Goal: Task Accomplishment & Management: Use online tool/utility

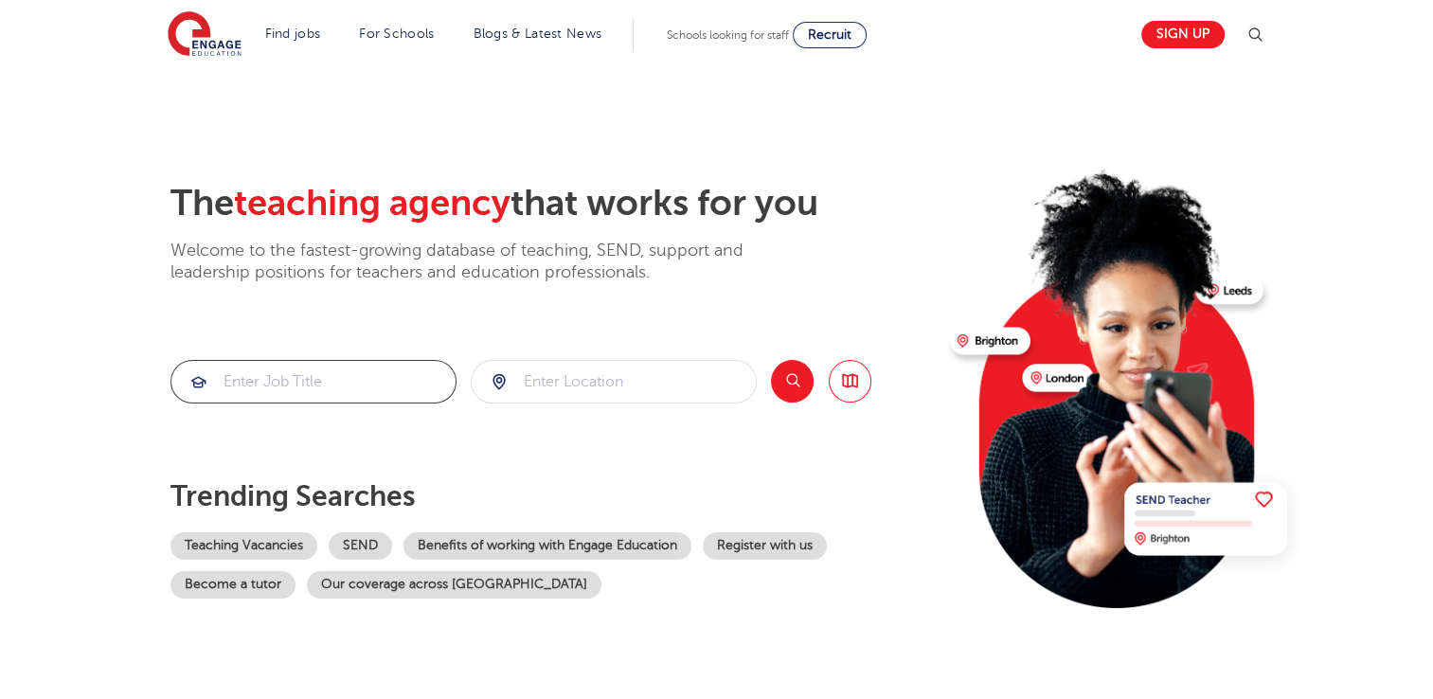
click at [258, 374] on input "search" at bounding box center [313, 382] width 284 height 42
type input "geography"
click at [555, 391] on input "search" at bounding box center [614, 382] width 284 height 42
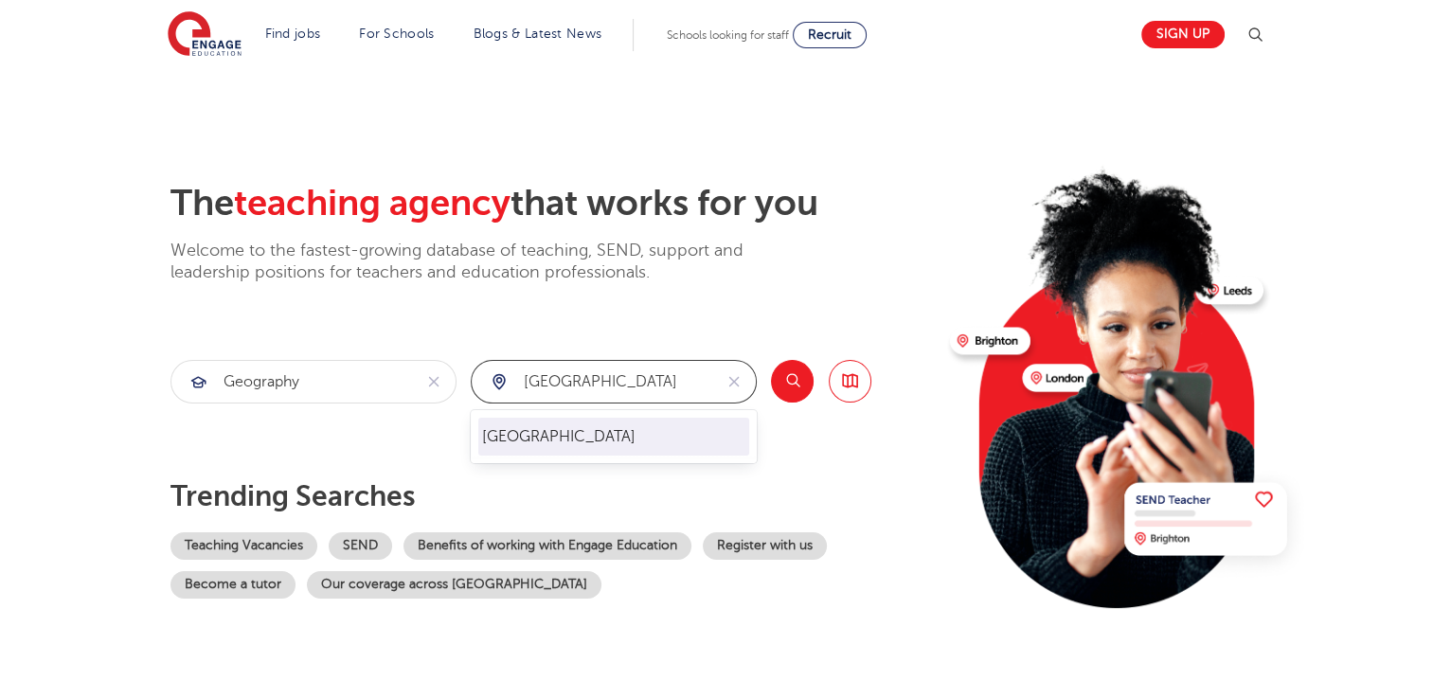
click at [523, 421] on li "[GEOGRAPHIC_DATA]" at bounding box center [613, 437] width 271 height 38
type input "[GEOGRAPHIC_DATA]"
click at [785, 371] on button "Search" at bounding box center [792, 381] width 43 height 43
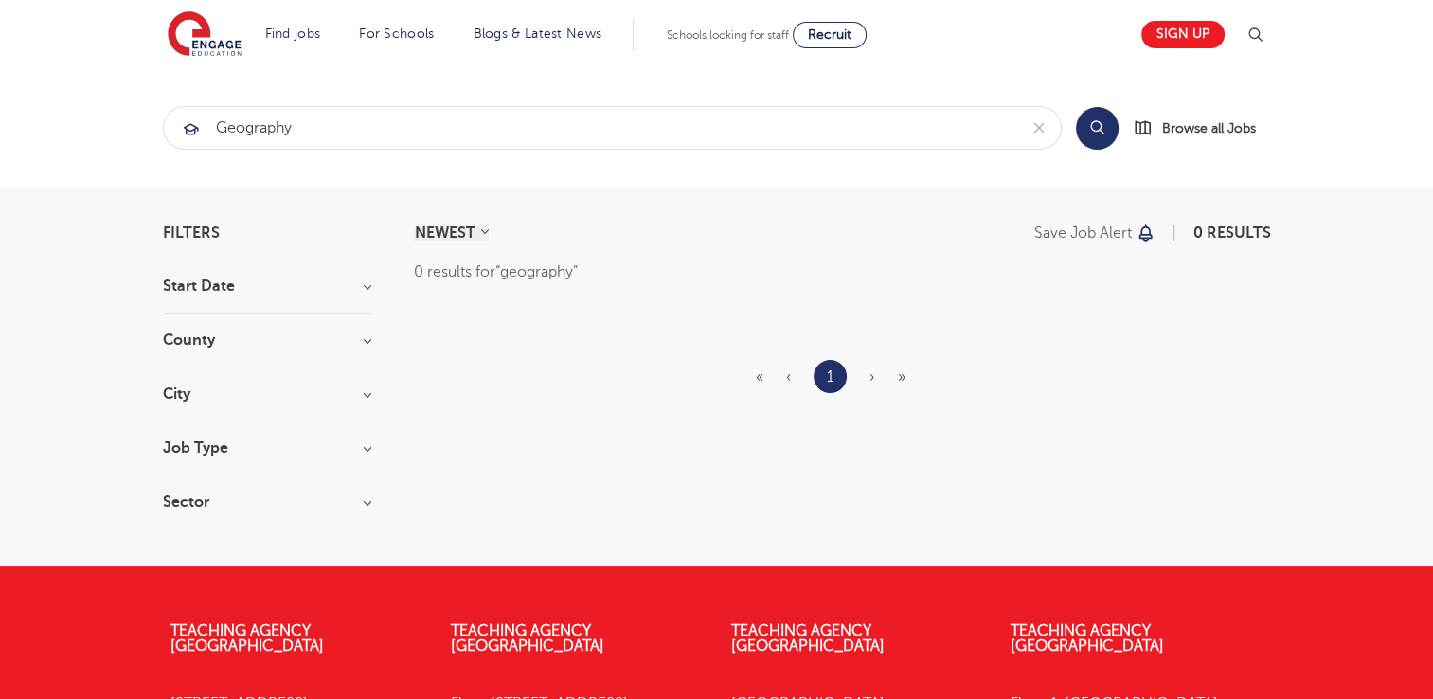
click at [1292, 338] on div "Filters Start Date County City Job Type Sector Cancel View Results NEWEST OLDES…" at bounding box center [716, 377] width 1433 height 379
click at [330, 137] on input "geography" at bounding box center [590, 128] width 853 height 42
type input "g"
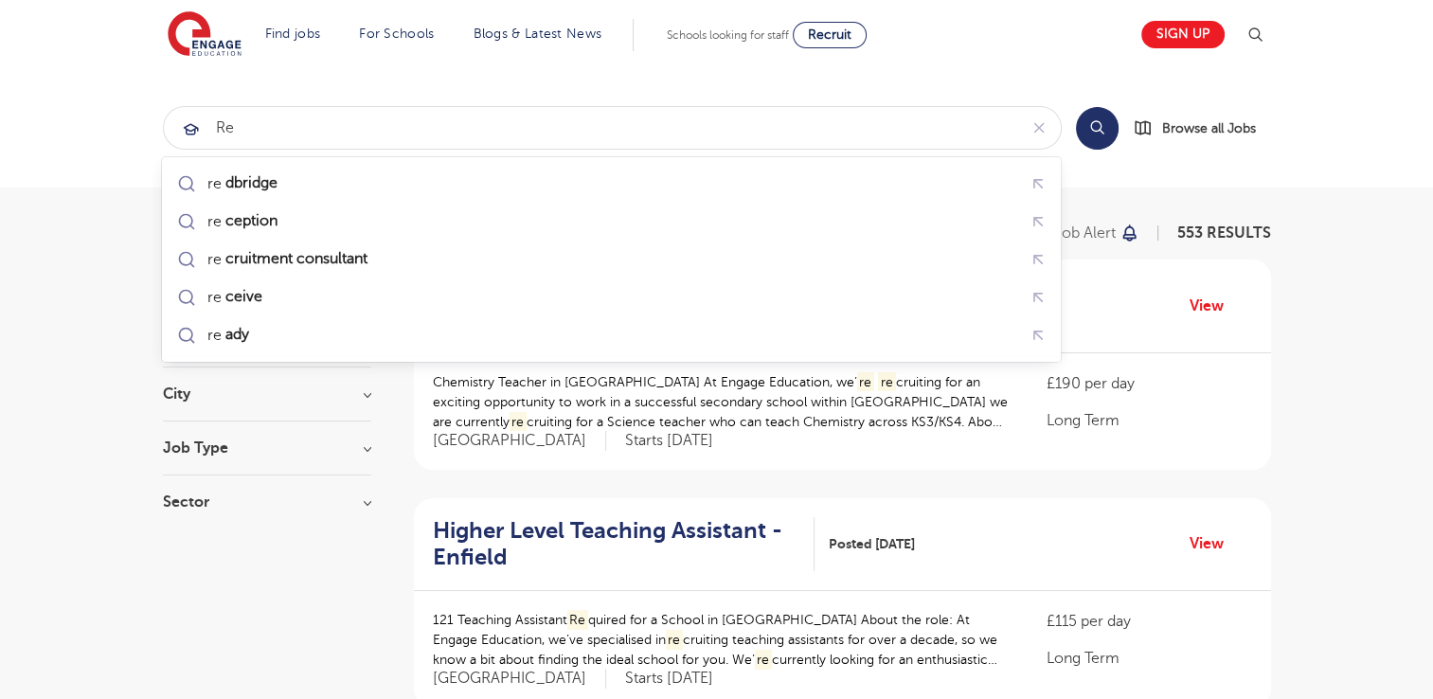
click at [1097, 138] on button "Search" at bounding box center [1097, 128] width 43 height 43
click at [233, 131] on input "re" at bounding box center [590, 128] width 853 height 42
click at [1185, 123] on span "Browse all Jobs" at bounding box center [1209, 128] width 94 height 22
click at [249, 130] on input "rE" at bounding box center [590, 128] width 853 height 42
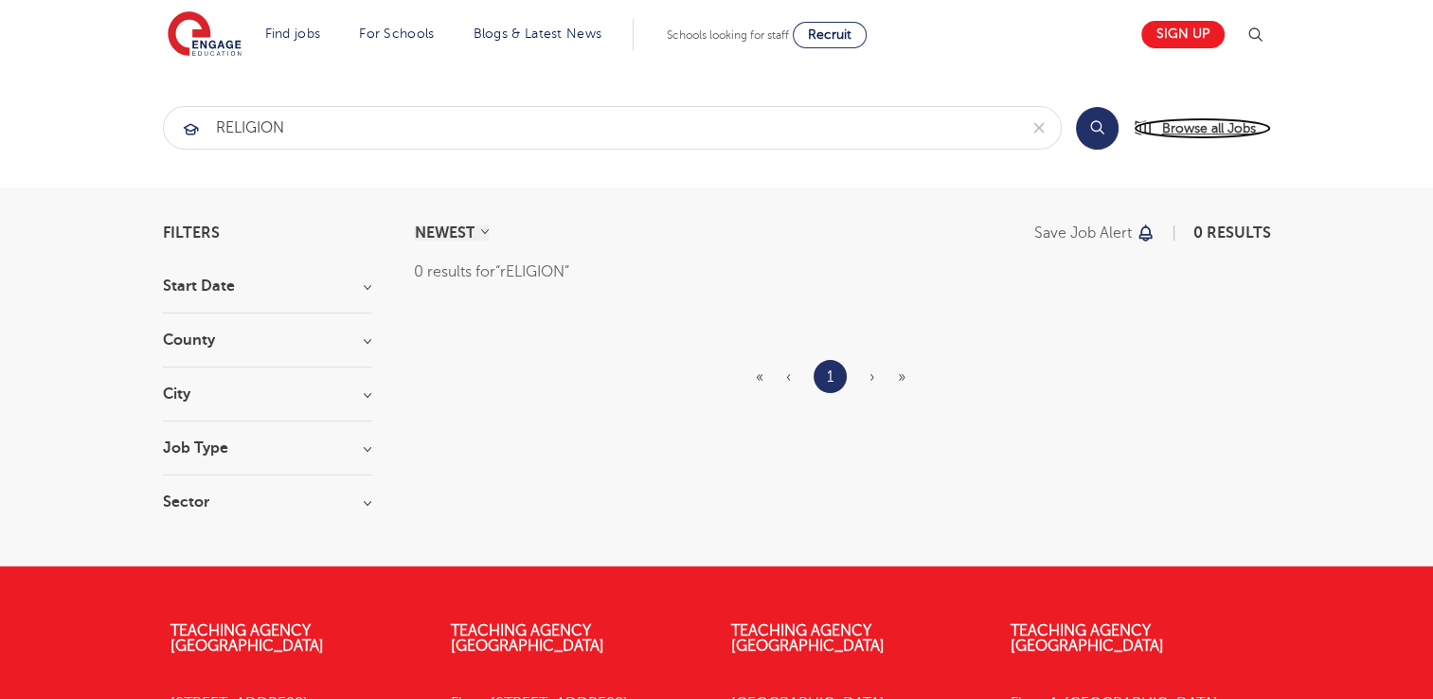
click at [1182, 127] on span "Browse all Jobs" at bounding box center [1209, 128] width 94 height 22
click at [314, 112] on input "rELIGION" at bounding box center [590, 128] width 853 height 42
type input "r"
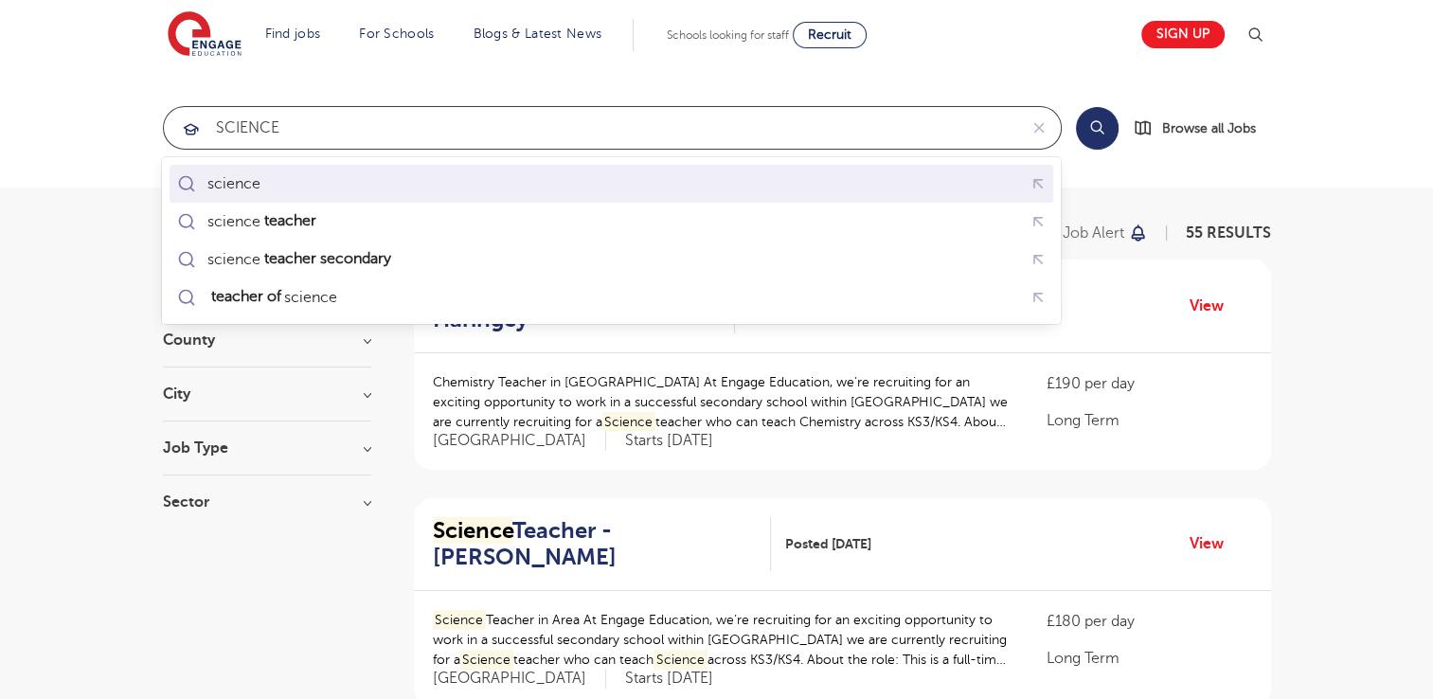
click at [250, 190] on div "science" at bounding box center [233, 183] width 53 height 19
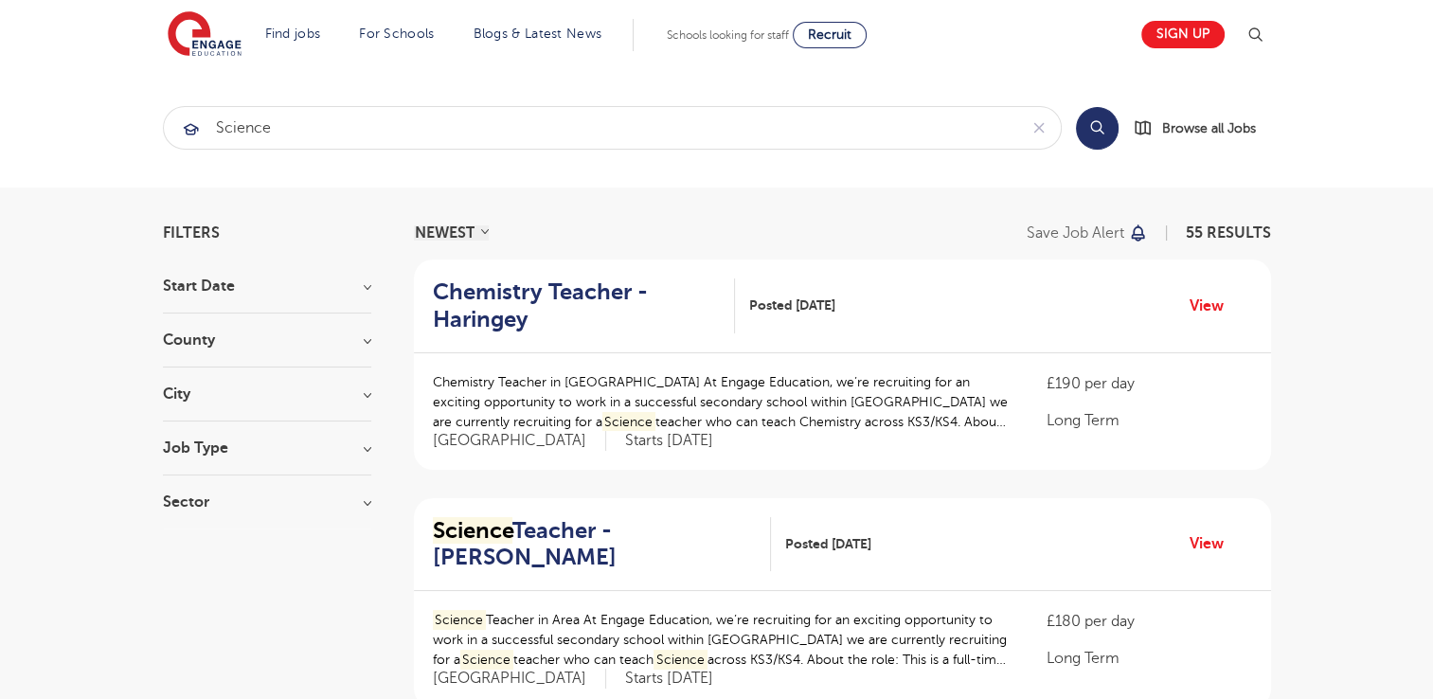
click at [1106, 127] on button "Search" at bounding box center [1097, 128] width 43 height 43
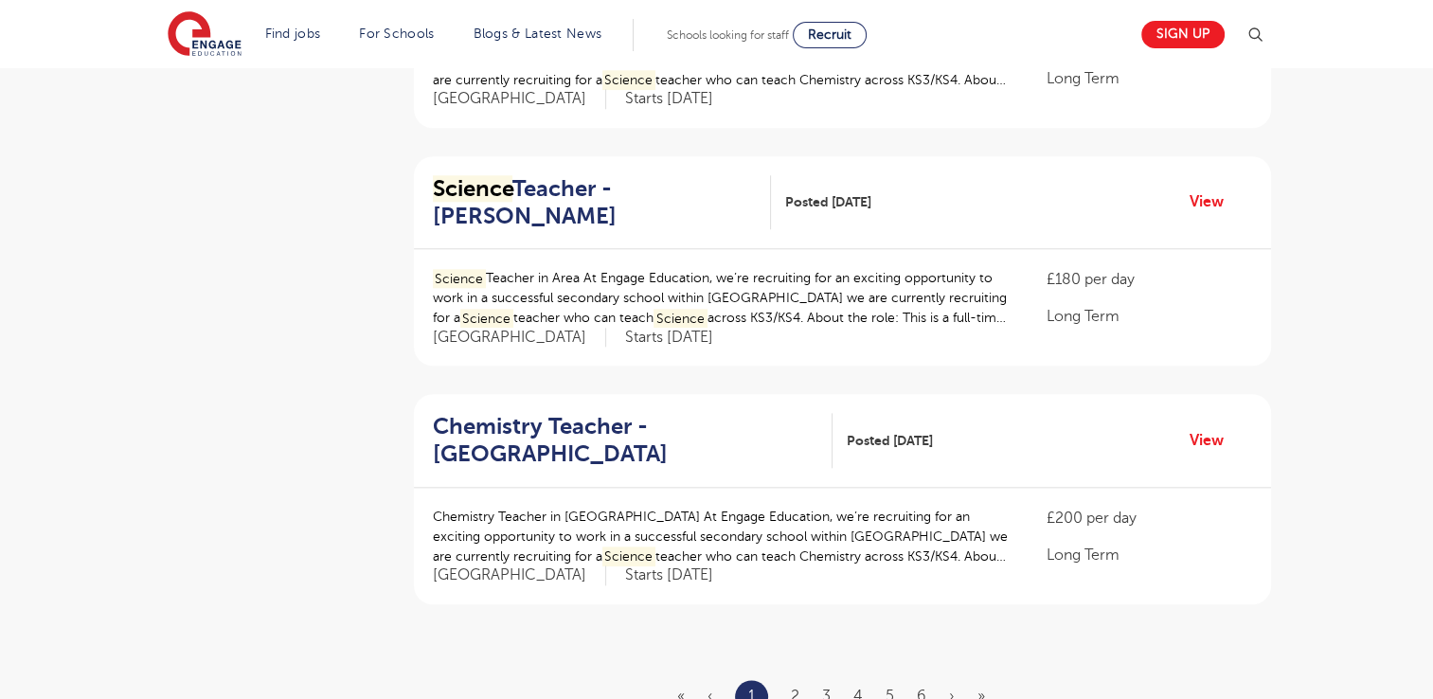
scroll to position [2326, 0]
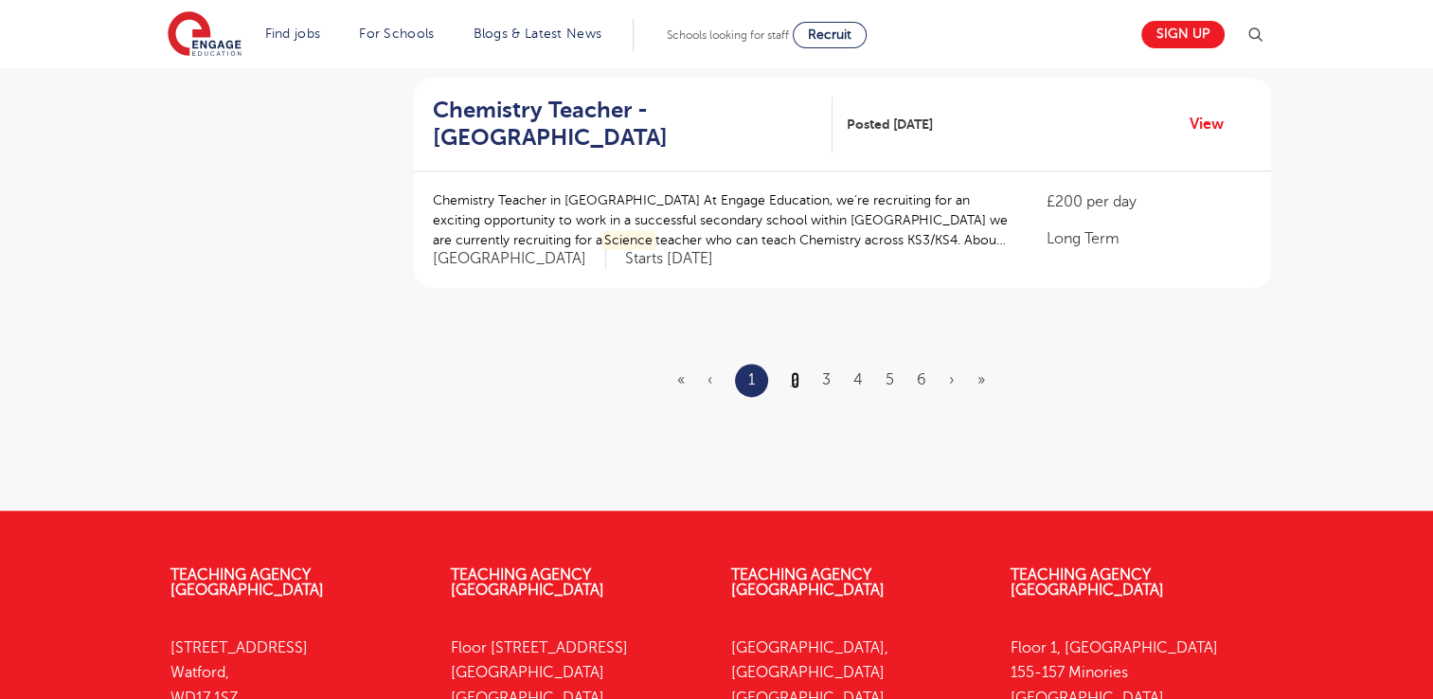
click at [792, 377] on link "2" at bounding box center [795, 379] width 9 height 17
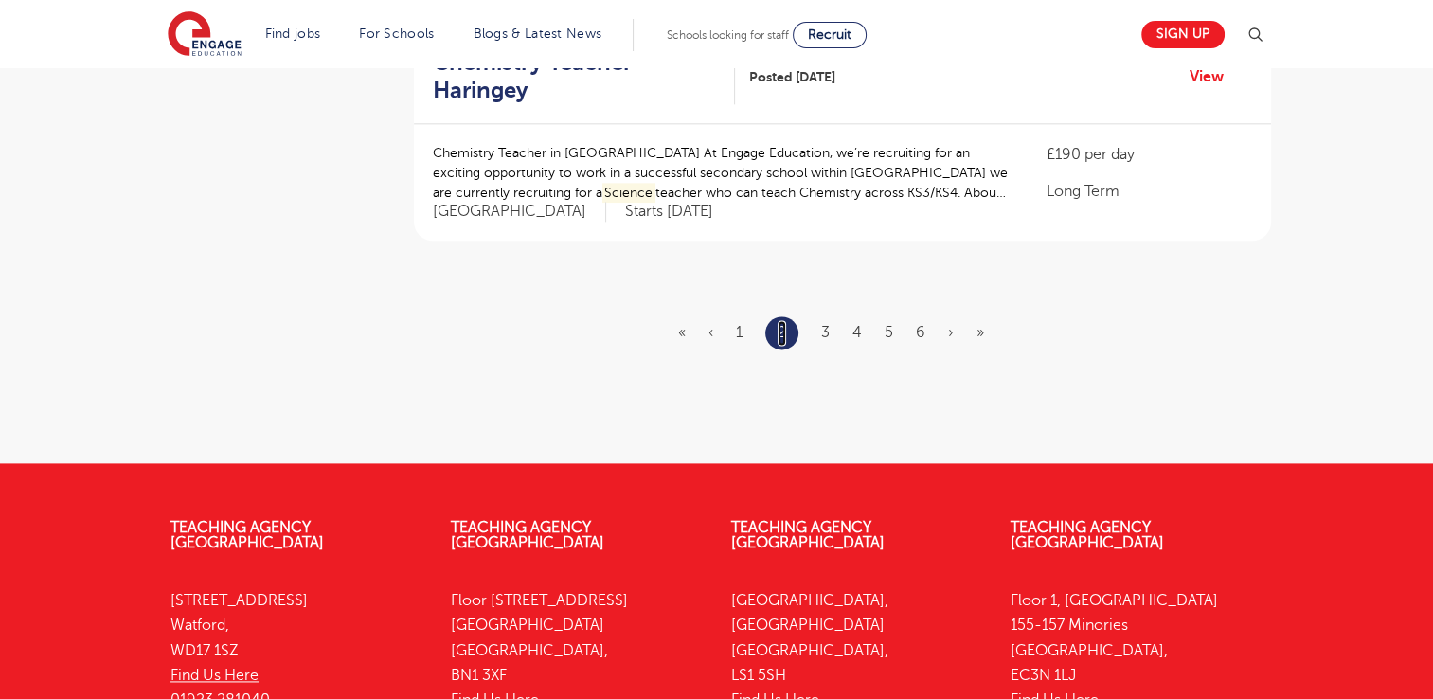
scroll to position [2387, 0]
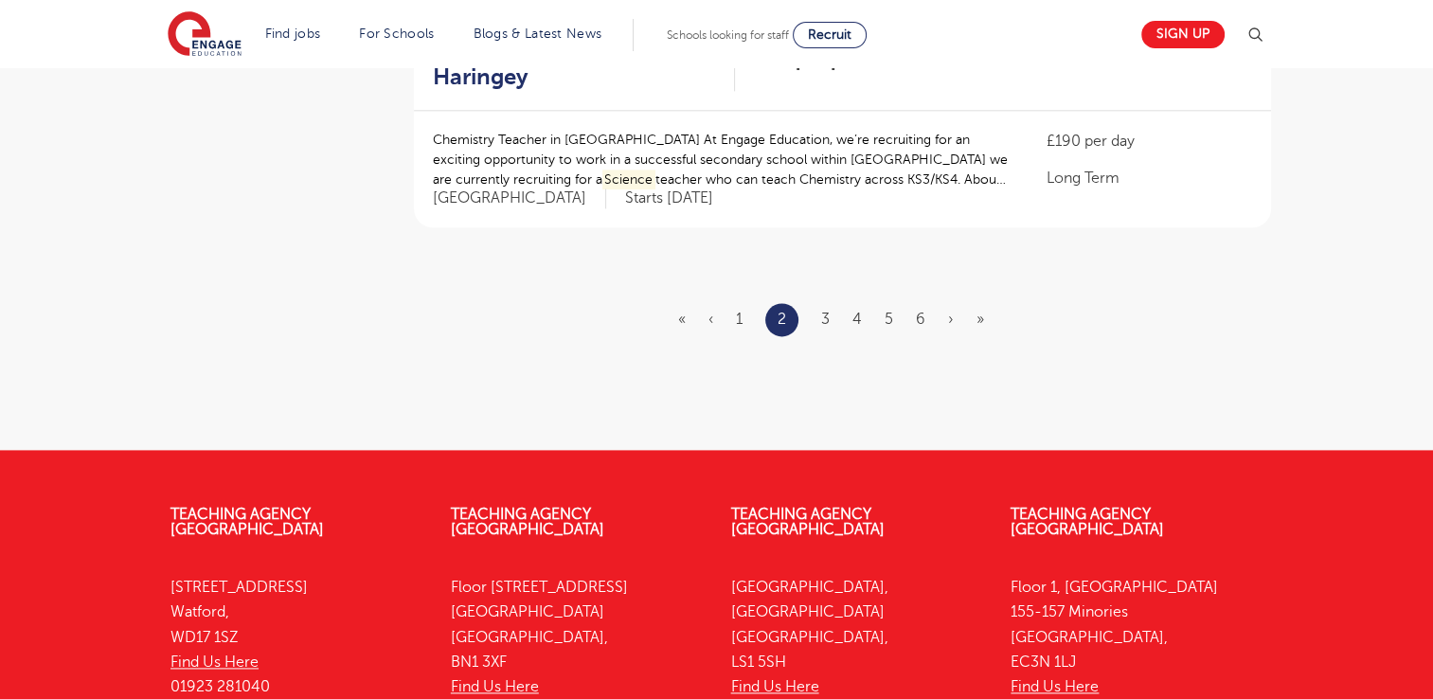
click at [732, 320] on ul "« ‹ 1 2 3 4 5 6 › »" at bounding box center [842, 319] width 329 height 33
click at [735, 313] on ul "« ‹ 1 2 3 4 5 6 › »" at bounding box center [842, 319] width 329 height 33
click at [740, 324] on link "1" at bounding box center [739, 319] width 7 height 17
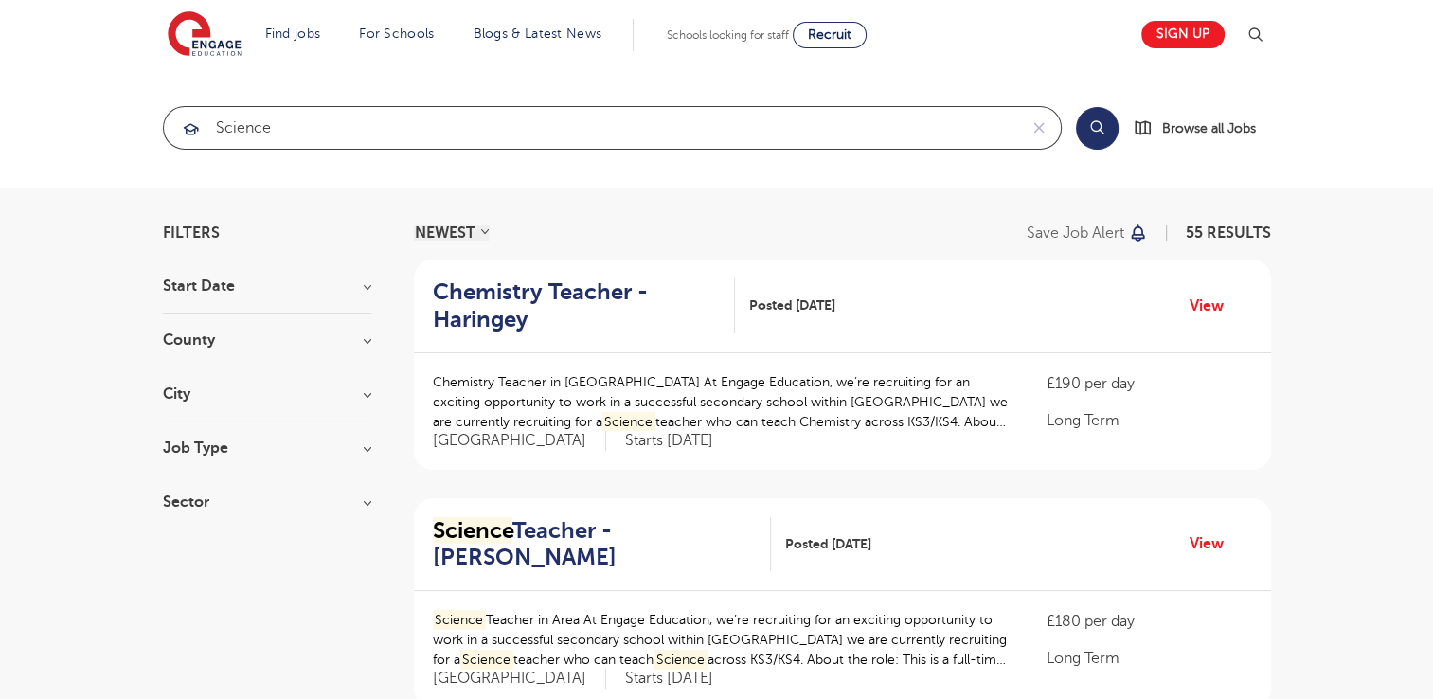
click at [333, 142] on input "science" at bounding box center [590, 128] width 853 height 42
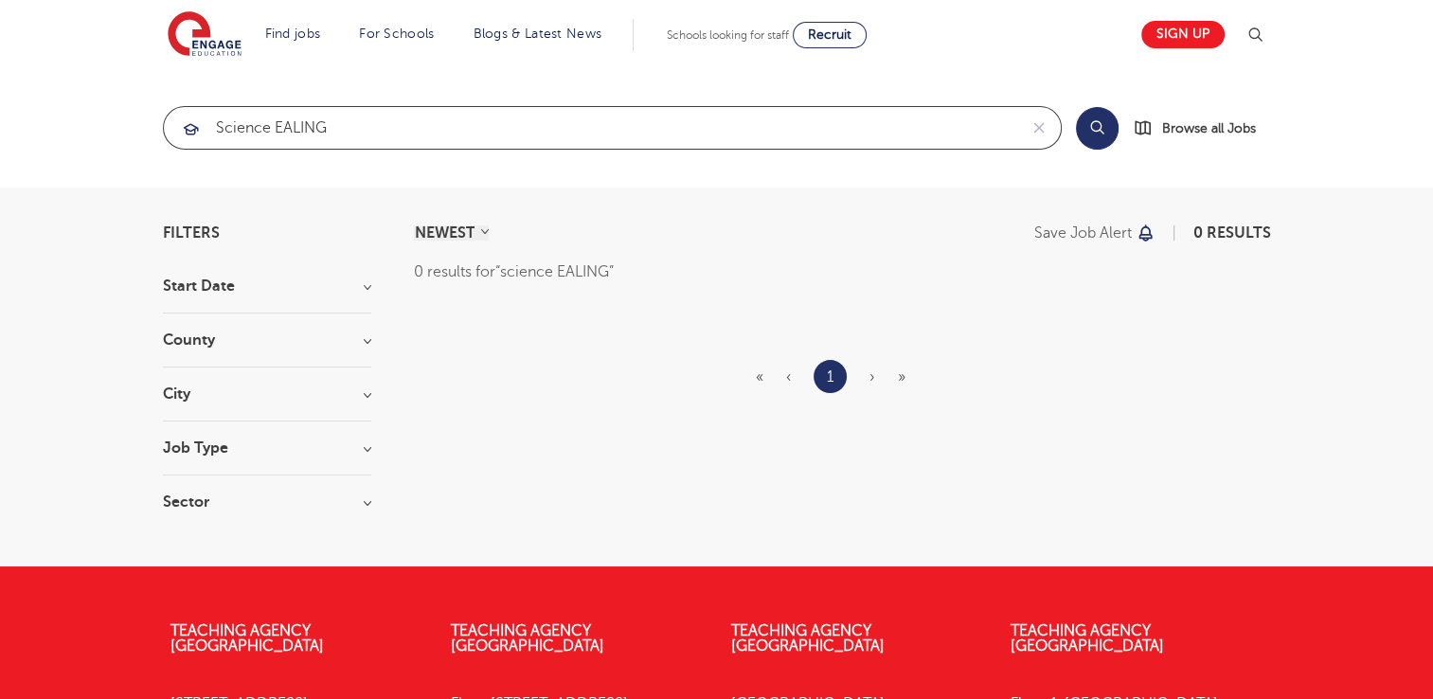
type input "science EALING"
click button "Submit" at bounding box center [0, 0] width 0 height 0
click at [1093, 133] on button "Search" at bounding box center [1097, 128] width 43 height 43
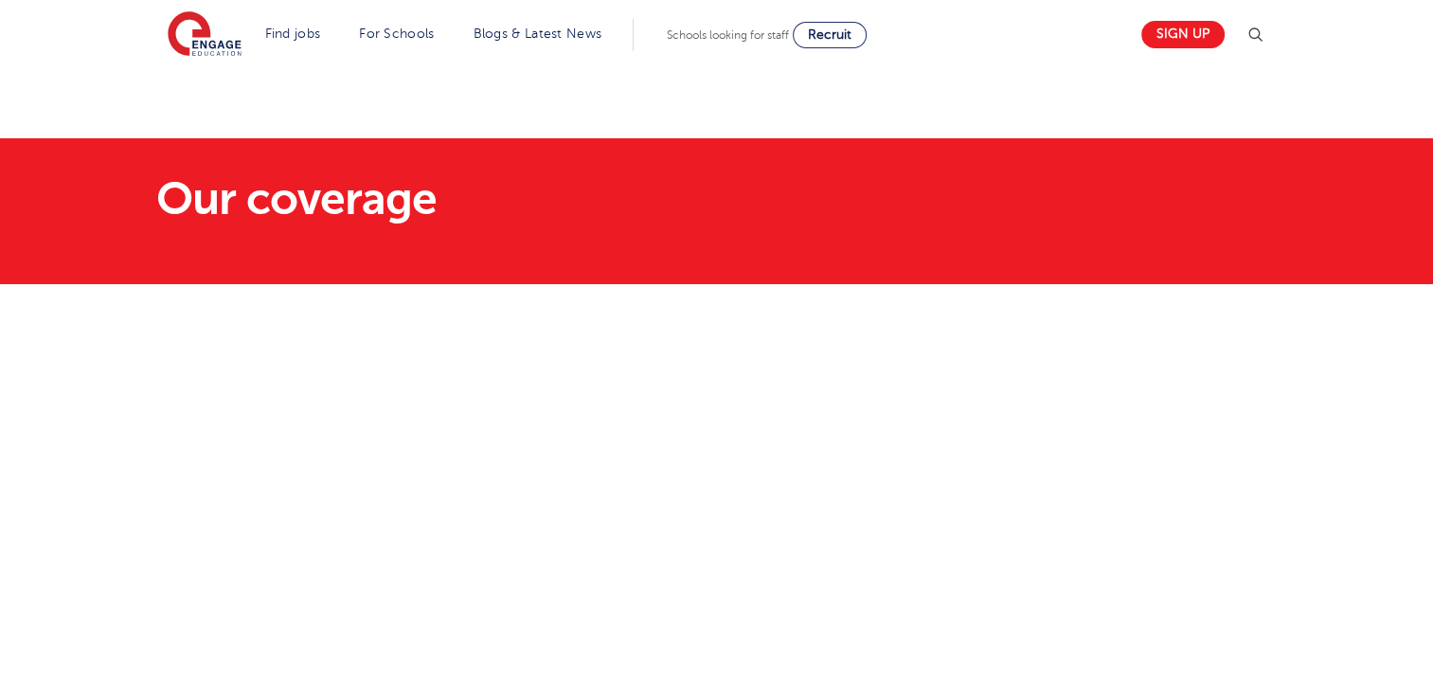
click at [565, 165] on section "Our coverage" at bounding box center [716, 211] width 1433 height 146
